Goal: Ask a question

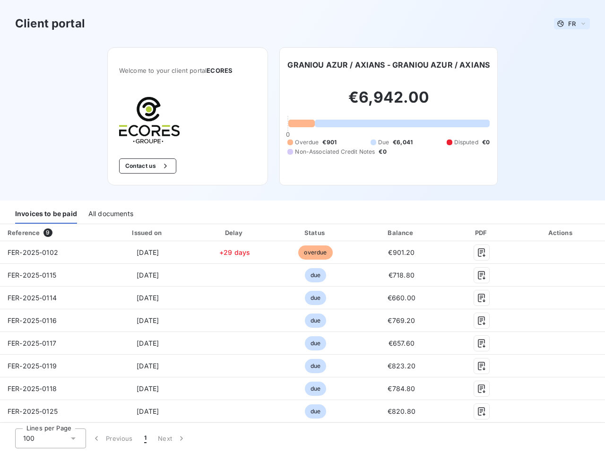
click at [568, 24] on span "FR" at bounding box center [572, 24] width 8 height 8
click at [142, 166] on button "Contact us" at bounding box center [147, 165] width 57 height 15
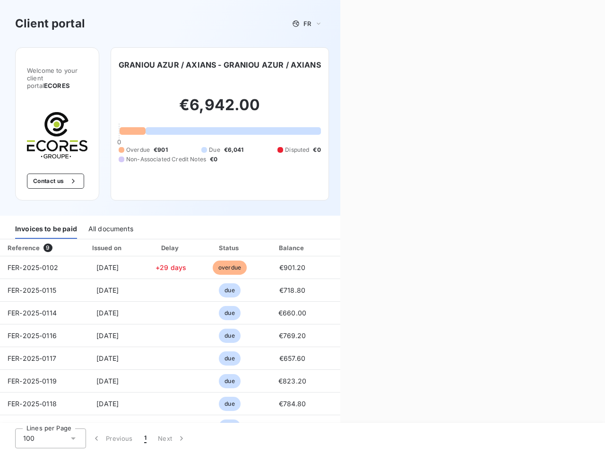
click at [386, 65] on div "Contact us Fill out the form below, and a member of our team will get back to y…" at bounding box center [472, 227] width 265 height 454
click at [46, 214] on div "Welcome to your client portal ECORES Contact us GRANIOU AZUR / AXIANS - GRANIOU…" at bounding box center [170, 131] width 340 height 168
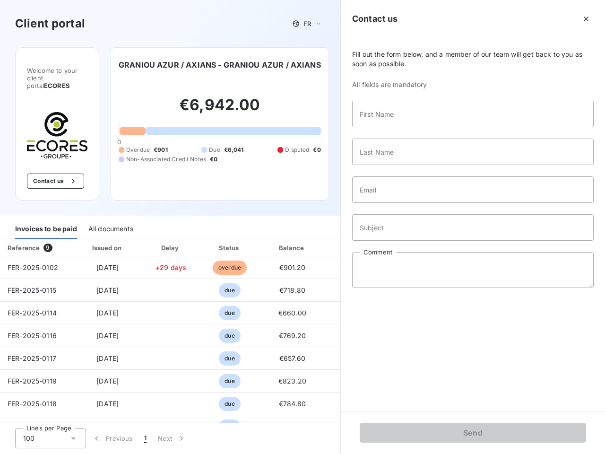
click at [110, 214] on div "Welcome to your client portal ECORES Contact us GRANIOU AZUR / AXIANS - GRANIOU…" at bounding box center [170, 131] width 340 height 168
click at [49, 232] on div "Invoices to be paid" at bounding box center [46, 229] width 62 height 20
click at [146, 232] on div "Invoices to be paid All documents" at bounding box center [170, 229] width 340 height 20
click at [231, 232] on div "Invoices to be paid All documents" at bounding box center [170, 229] width 340 height 20
click at [311, 232] on div "Invoices to be paid All documents" at bounding box center [170, 229] width 340 height 20
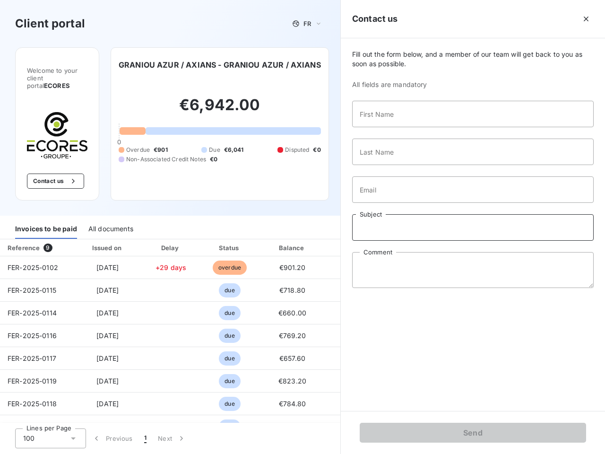
click at [396, 232] on input "Subject" at bounding box center [472, 227] width 241 height 26
